Goal: Obtain resource: Obtain resource

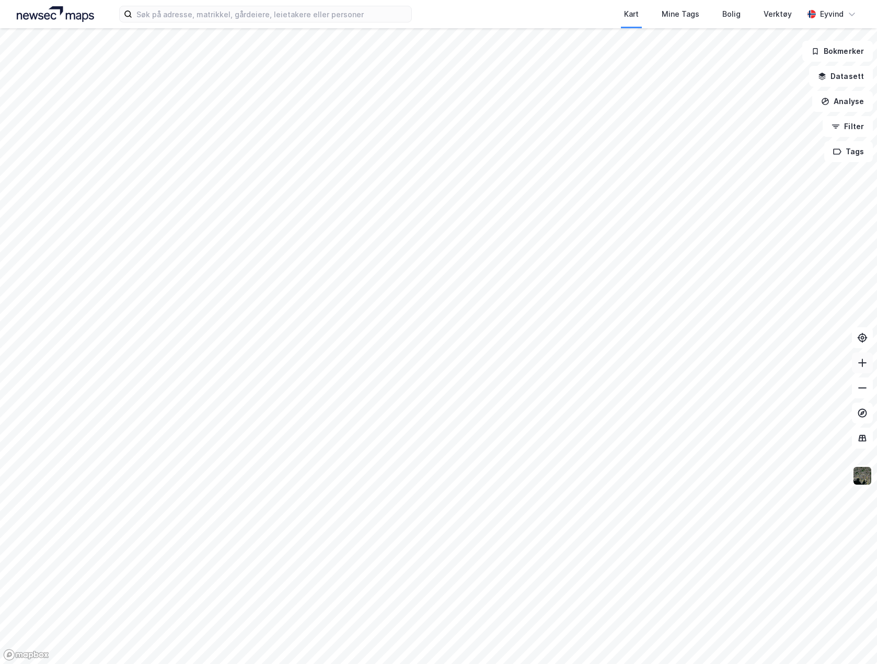
click at [672, 363] on icon at bounding box center [862, 362] width 10 height 10
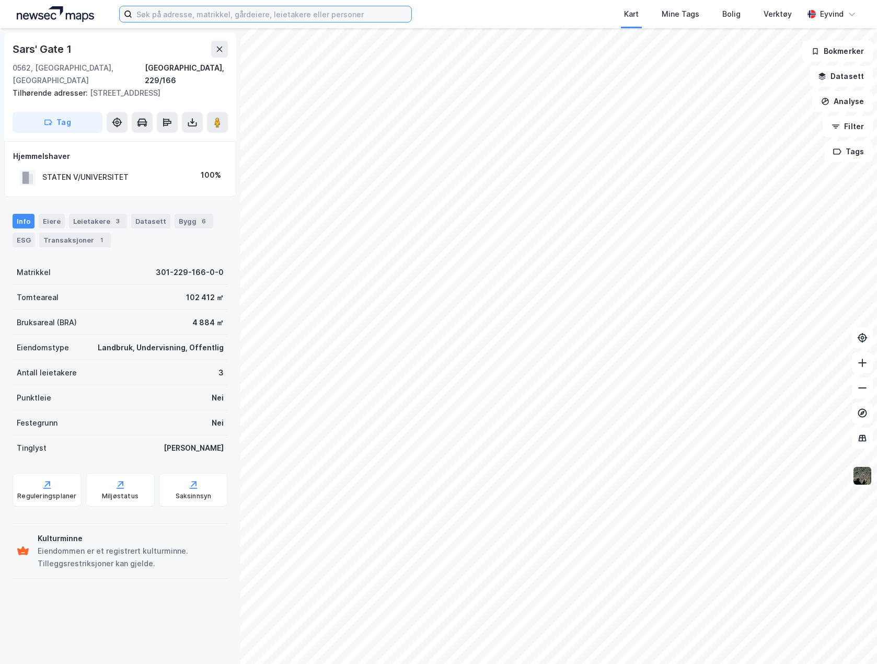
click at [314, 12] on input at bounding box center [271, 14] width 279 height 16
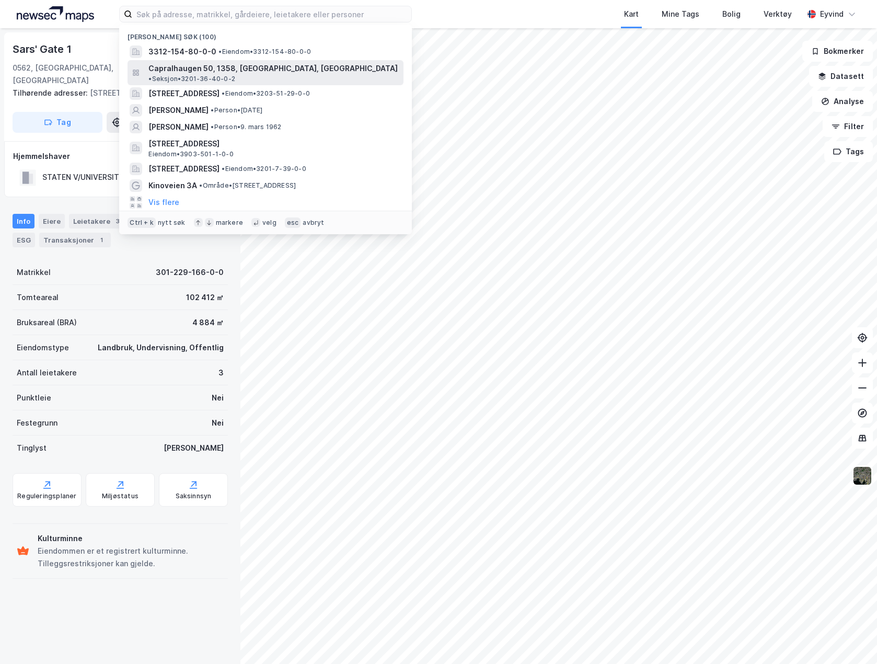
click at [235, 75] on span "• Seksjon • 3201-36-40-0-2" at bounding box center [191, 79] width 87 height 8
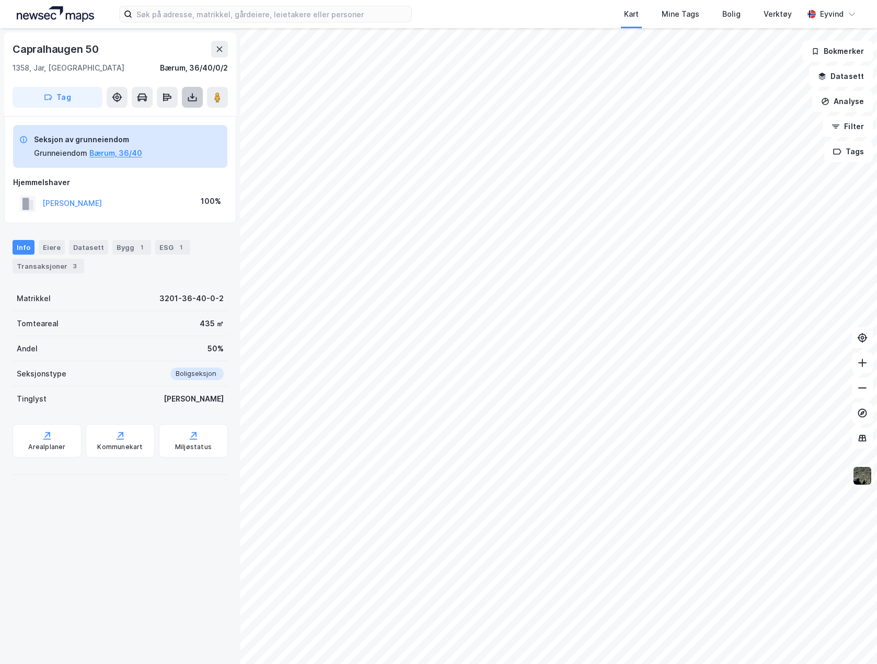
click at [191, 102] on button at bounding box center [192, 97] width 21 height 21
click at [190, 122] on div "Last ned grunnbok" at bounding box center [146, 118] width 111 height 17
